Goal: Book appointment/travel/reservation

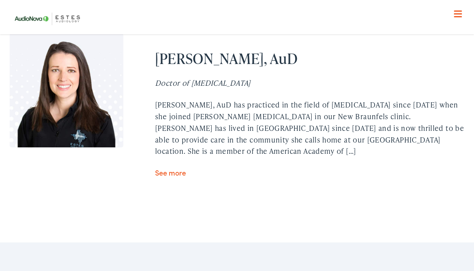
scroll to position [2300, 0]
click at [164, 168] on link "See more" at bounding box center [170, 173] width 31 height 10
click at [169, 168] on link "See more" at bounding box center [170, 173] width 31 height 10
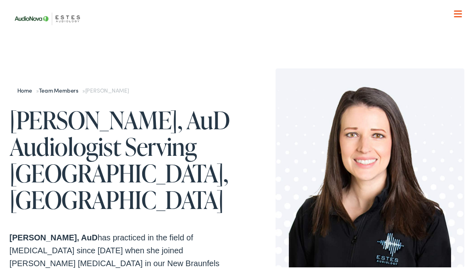
click at [456, 12] on div at bounding box center [458, 14] width 8 height 8
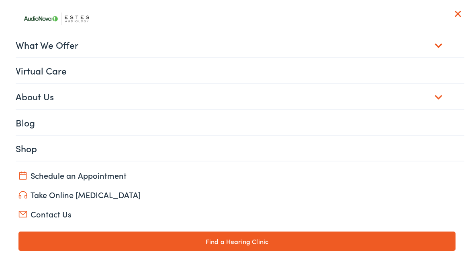
click at [432, 73] on link "Virtual Care" at bounding box center [241, 70] width 450 height 25
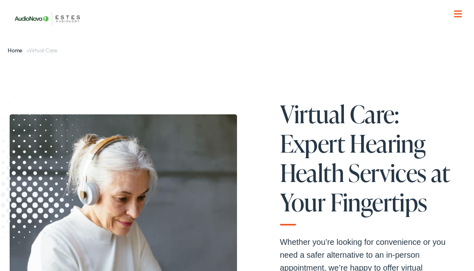
click at [13, 52] on link "Home" at bounding box center [17, 50] width 19 height 8
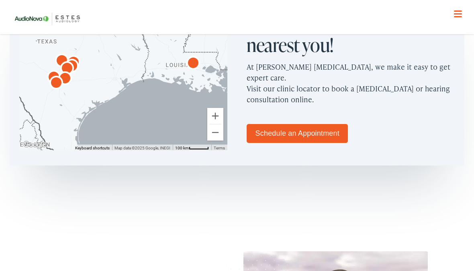
scroll to position [498, 0]
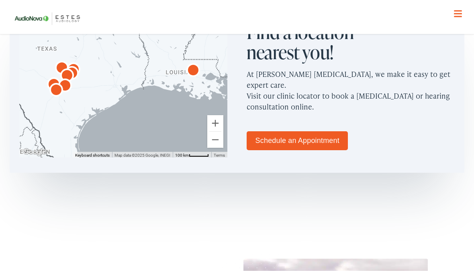
click at [317, 131] on link "Schedule an Appointment" at bounding box center [297, 140] width 101 height 19
click at [324, 131] on link "Schedule an Appointment" at bounding box center [297, 140] width 101 height 19
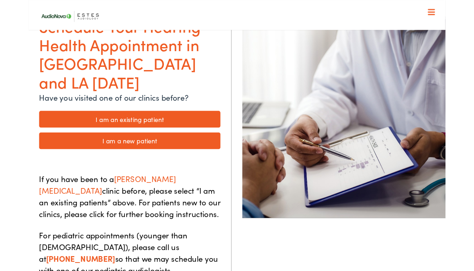
scroll to position [75, 0]
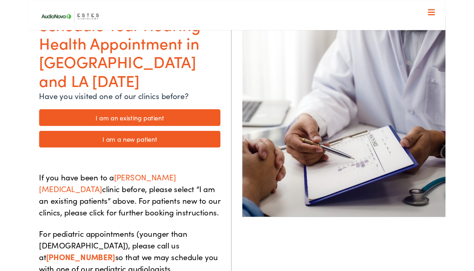
click at [85, 149] on link "I am a new patient" at bounding box center [115, 158] width 206 height 19
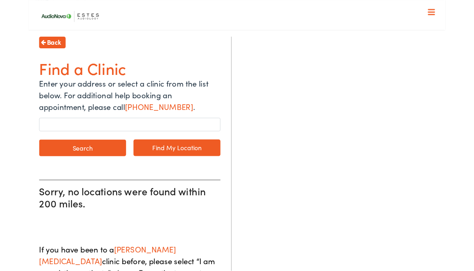
scroll to position [77, 0]
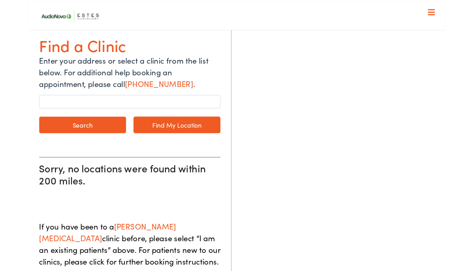
click at [160, 141] on link "Find My Location" at bounding box center [168, 141] width 99 height 19
type input "Austin, Texas"
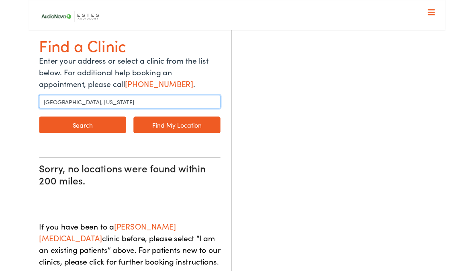
click at [38, 114] on input "Austin, Texas" at bounding box center [115, 115] width 206 height 15
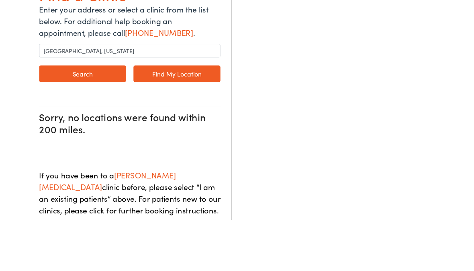
click at [65, 132] on button "Search" at bounding box center [61, 141] width 99 height 19
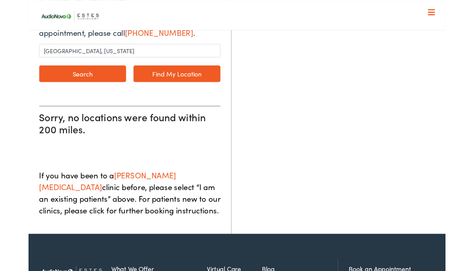
click at [50, 82] on button "Search" at bounding box center [61, 83] width 99 height 19
click at [70, 91] on button "Search" at bounding box center [61, 83] width 99 height 19
click at [76, 90] on button "Search" at bounding box center [61, 83] width 99 height 19
click at [72, 92] on button "Search" at bounding box center [61, 83] width 99 height 19
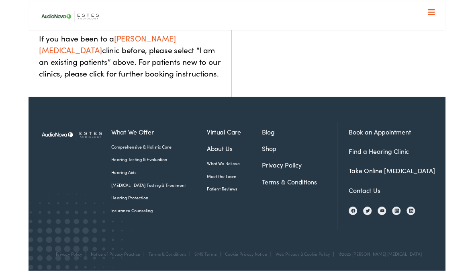
scroll to position [303, 0]
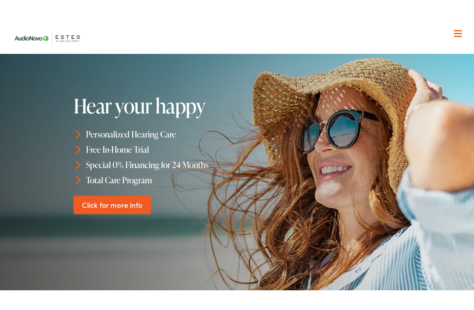
click at [435, 126] on div at bounding box center [237, 163] width 474 height 270
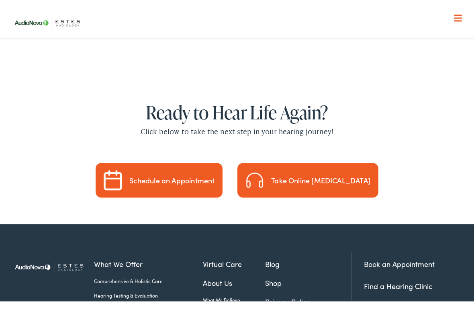
scroll to position [2255, 0]
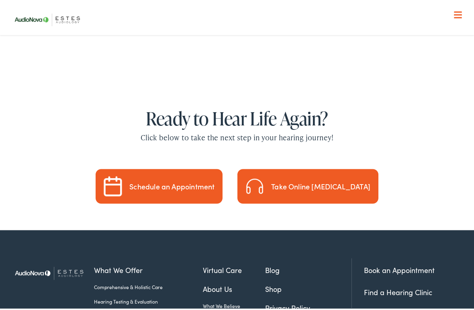
click at [179, 182] on div "Schedule an Appointment" at bounding box center [171, 185] width 85 height 7
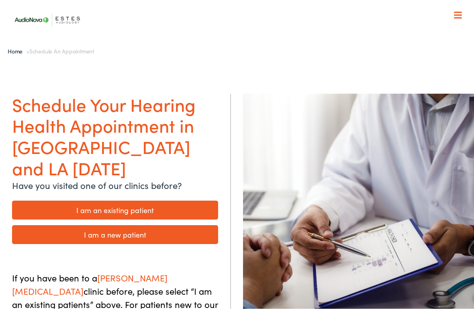
click at [59, 224] on link "I am a new patient" at bounding box center [115, 233] width 206 height 19
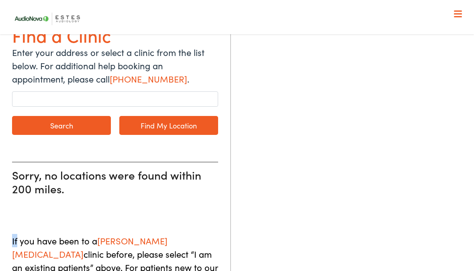
scroll to position [93, 0]
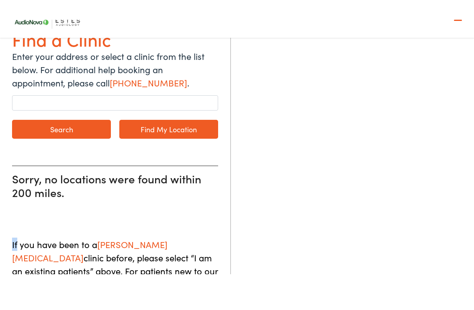
click at [149, 234] on span "ESTES AUDIOLOGY" at bounding box center [90, 247] width 156 height 26
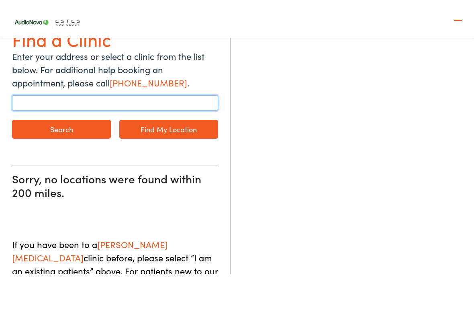
click at [52, 92] on input "text" at bounding box center [115, 99] width 206 height 15
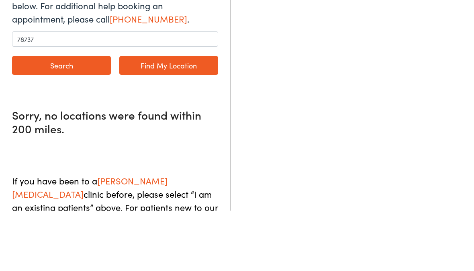
click at [61, 116] on button "Search" at bounding box center [61, 125] width 99 height 19
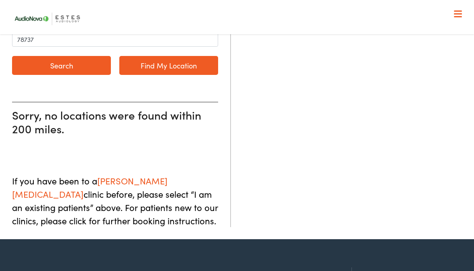
click at [62, 62] on button "Search" at bounding box center [61, 65] width 99 height 19
click at [146, 68] on link "Find My Location" at bounding box center [168, 65] width 99 height 19
click at [170, 64] on link "Find My Location" at bounding box center [168, 65] width 99 height 19
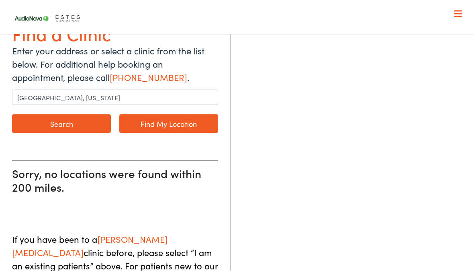
scroll to position [0, 0]
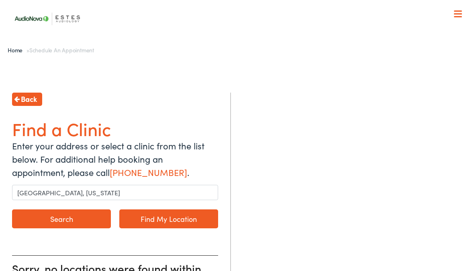
click at [170, 215] on link "Find My Location" at bounding box center [168, 218] width 99 height 19
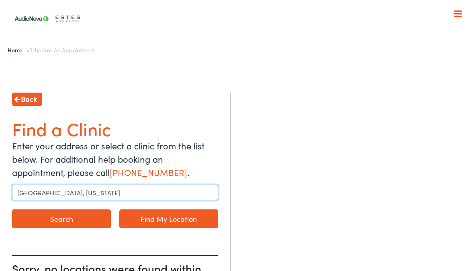
click at [69, 191] on input "Austin, Texas" at bounding box center [115, 192] width 206 height 15
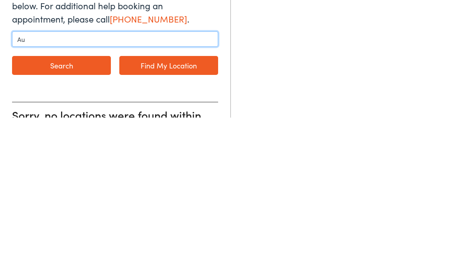
type input "A"
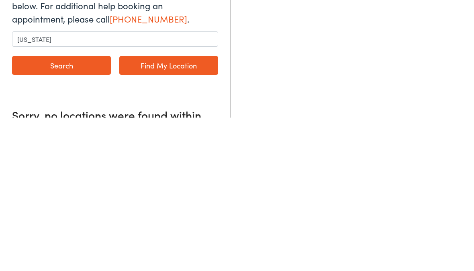
click at [167, 209] on link "Find My Location" at bounding box center [168, 218] width 99 height 19
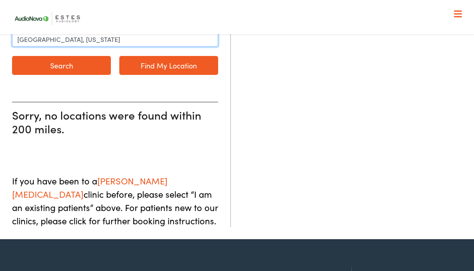
click at [69, 35] on input "Austin, Texas" at bounding box center [115, 38] width 206 height 15
type input "A"
type input "Texas"
click at [60, 64] on button "Search" at bounding box center [61, 65] width 99 height 19
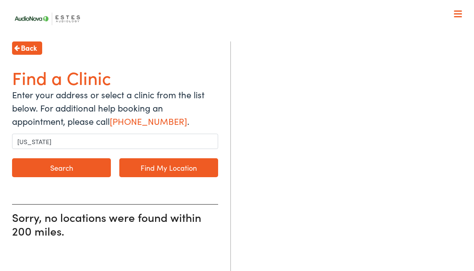
scroll to position [0, 0]
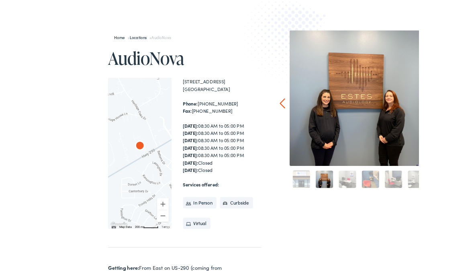
scroll to position [62, 0]
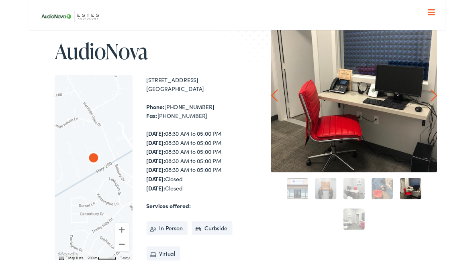
click at [388, 244] on div "1 2 3 4 5 6" at bounding box center [370, 229] width 189 height 69
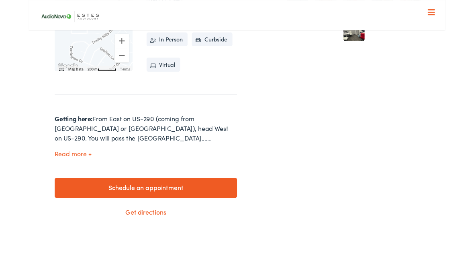
scroll to position [281, 0]
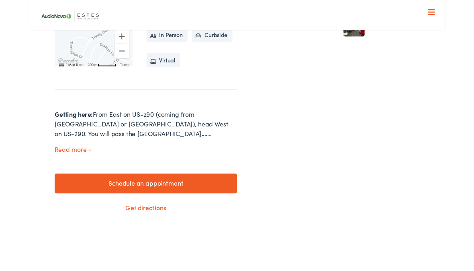
click at [143, 211] on link "Schedule an appointment" at bounding box center [133, 208] width 207 height 23
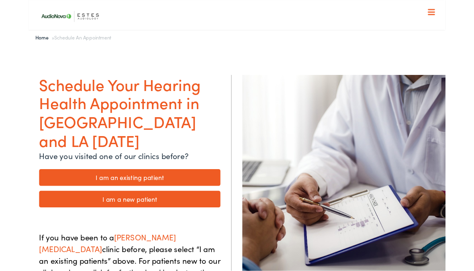
scroll to position [9, 0]
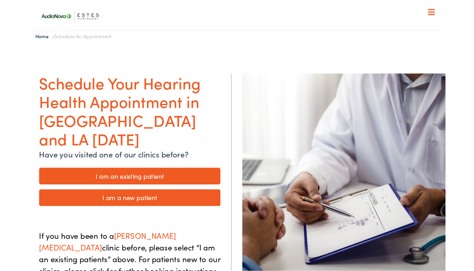
click at [80, 191] on link "I am an existing patient" at bounding box center [115, 200] width 206 height 19
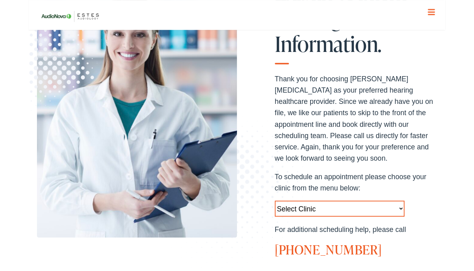
scroll to position [140, 0]
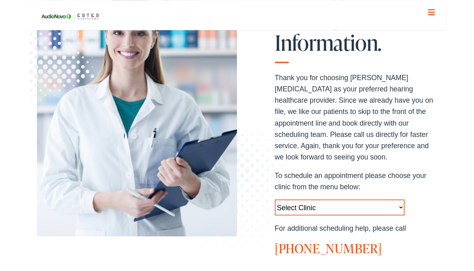
click at [328, 229] on select "Select Clinic [GEOGRAPHIC_DATA]-[GEOGRAPHIC_DATA]-[GEOGRAPHIC_DATA] [STREET_ADD…" at bounding box center [354, 235] width 148 height 18
select select "[URL][DOMAIN_NAME]"
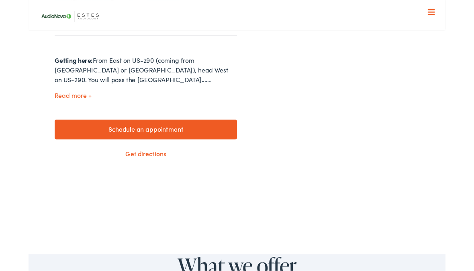
scroll to position [343, 0]
click at [90, 148] on link "Schedule an appointment" at bounding box center [133, 146] width 207 height 23
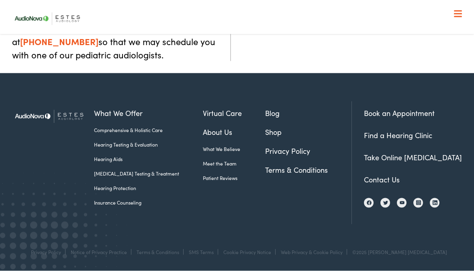
scroll to position [327, 0]
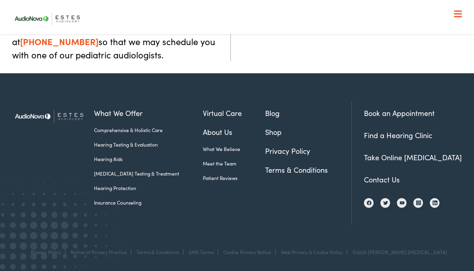
click at [406, 118] on link "Book an Appointment" at bounding box center [399, 113] width 71 height 10
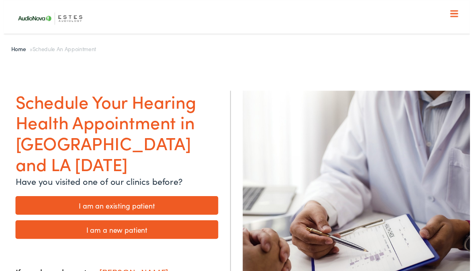
scroll to position [5, 0]
